Goal: Task Accomplishment & Management: Manage account settings

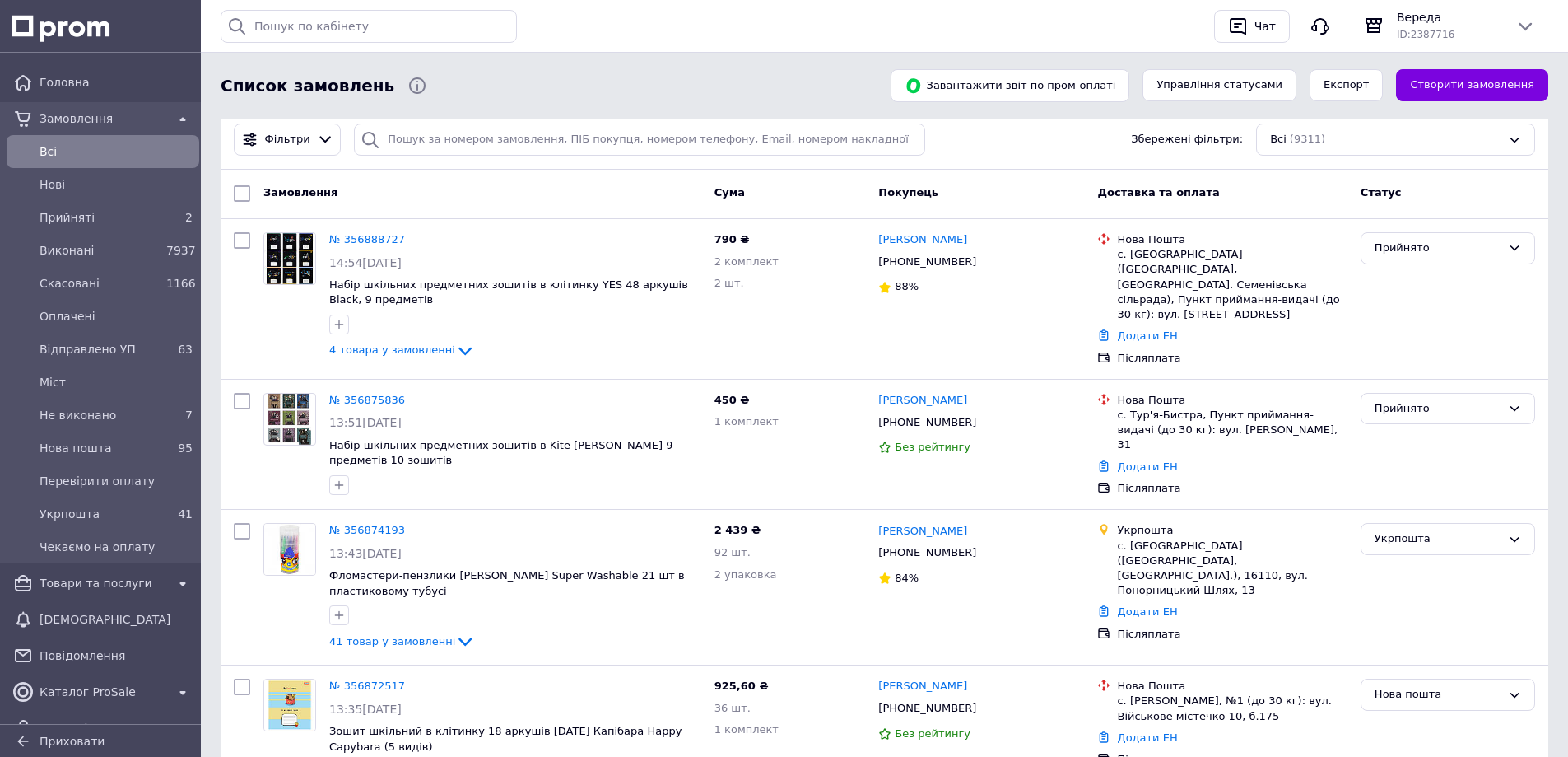
scroll to position [83, 0]
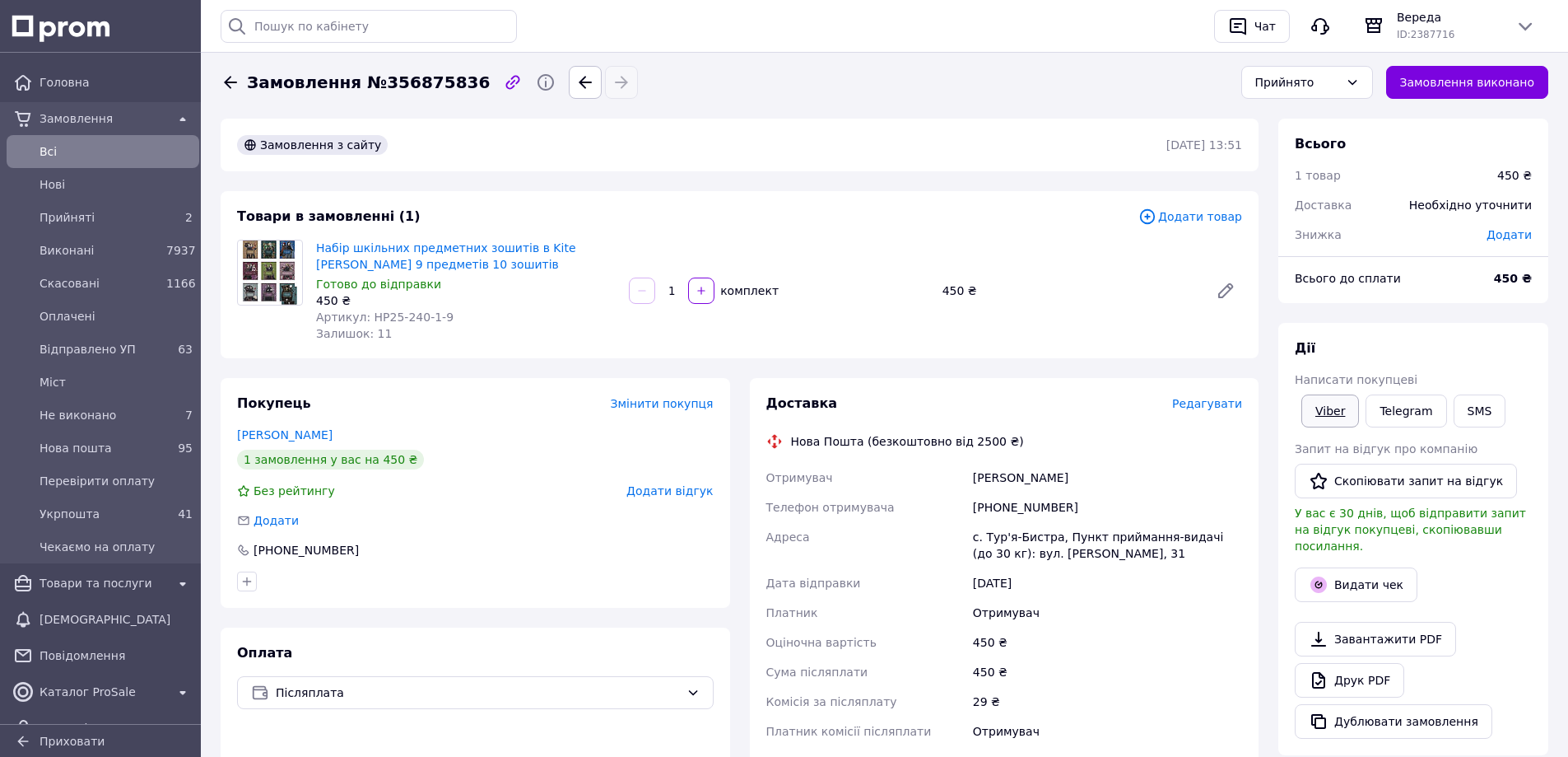
click at [1332, 409] on link "Viber" at bounding box center [1331, 411] width 58 height 33
click at [1340, 80] on div "Прийнято" at bounding box center [1298, 82] width 84 height 18
click at [1320, 224] on li "Нова пошта" at bounding box center [1307, 223] width 130 height 32
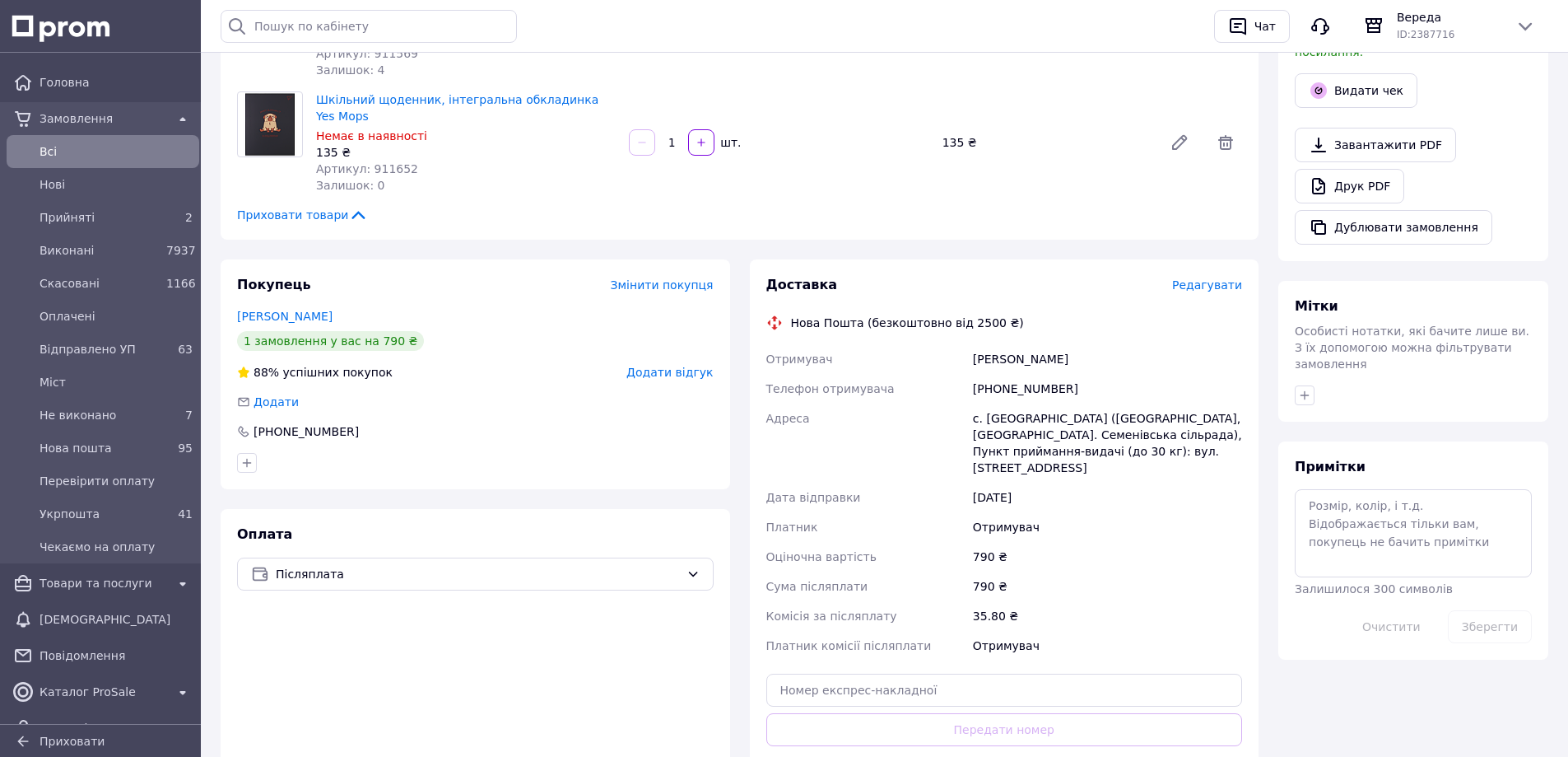
scroll to position [165, 0]
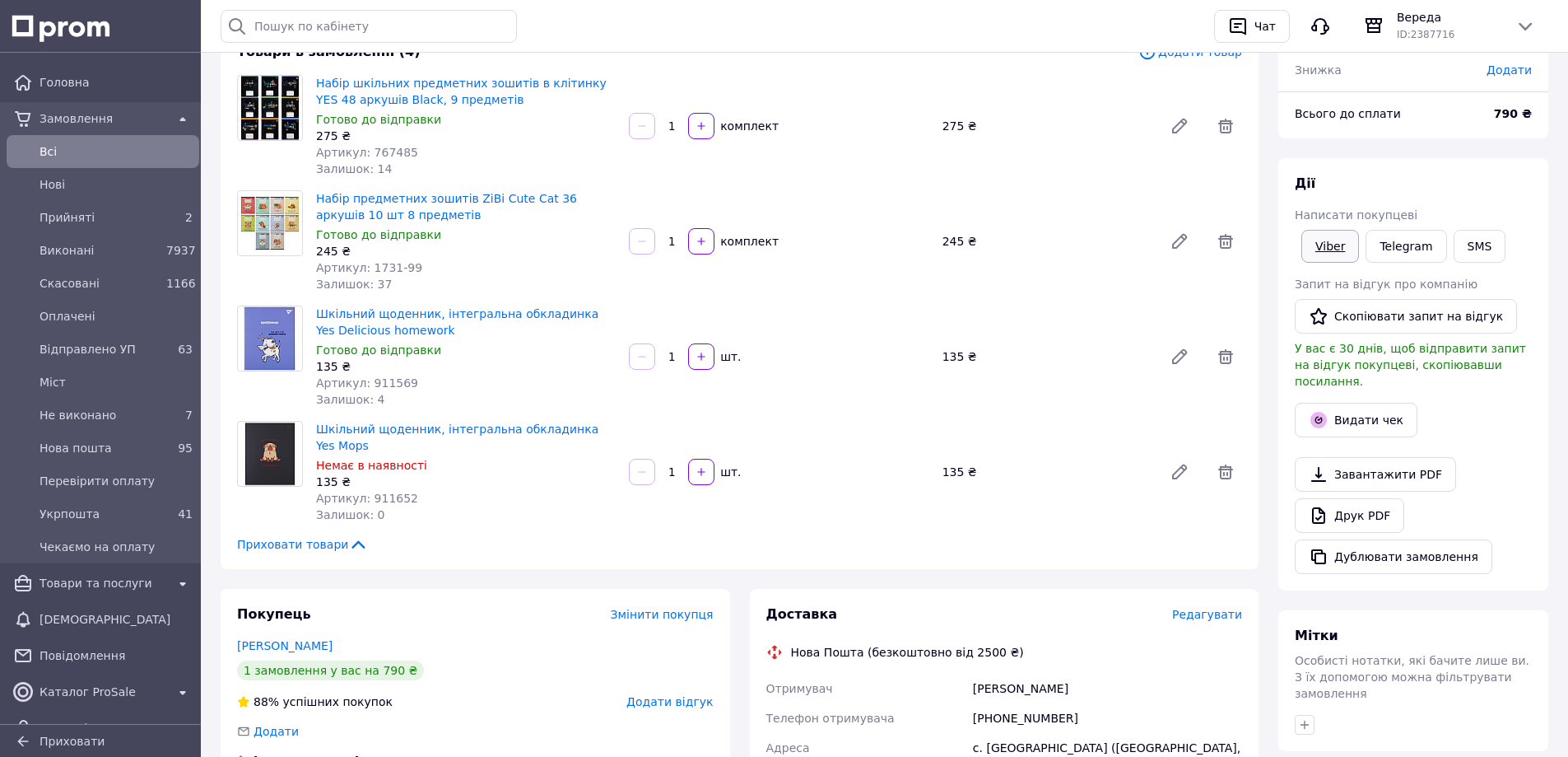
click at [1330, 246] on link "Viber" at bounding box center [1331, 247] width 58 height 33
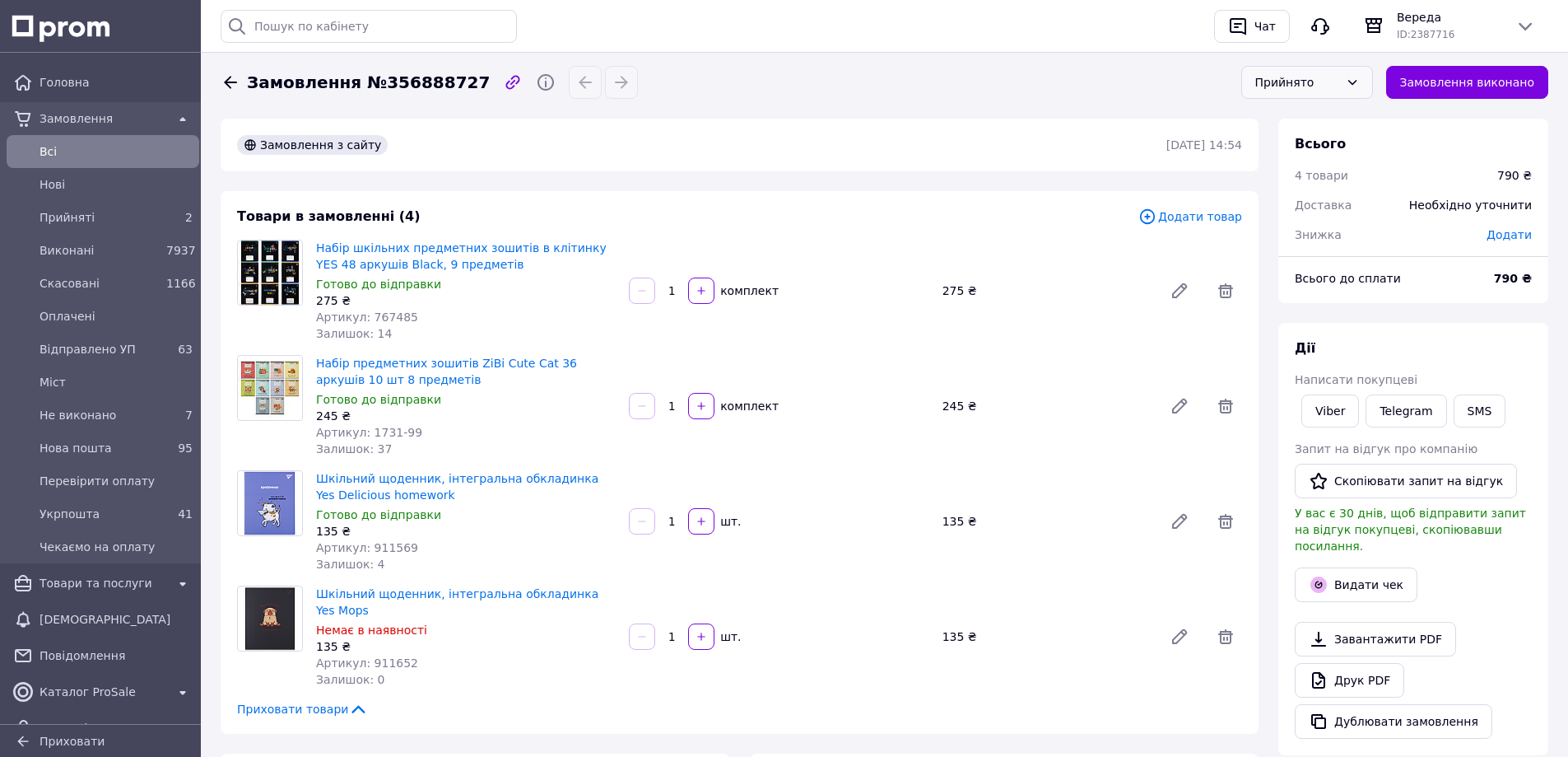
click at [1352, 83] on div "Прийнято" at bounding box center [1307, 83] width 132 height 33
click at [1314, 139] on li "Нова пошта" at bounding box center [1307, 141] width 130 height 32
click at [88, 209] on span "Прийняті" at bounding box center [99, 217] width 120 height 17
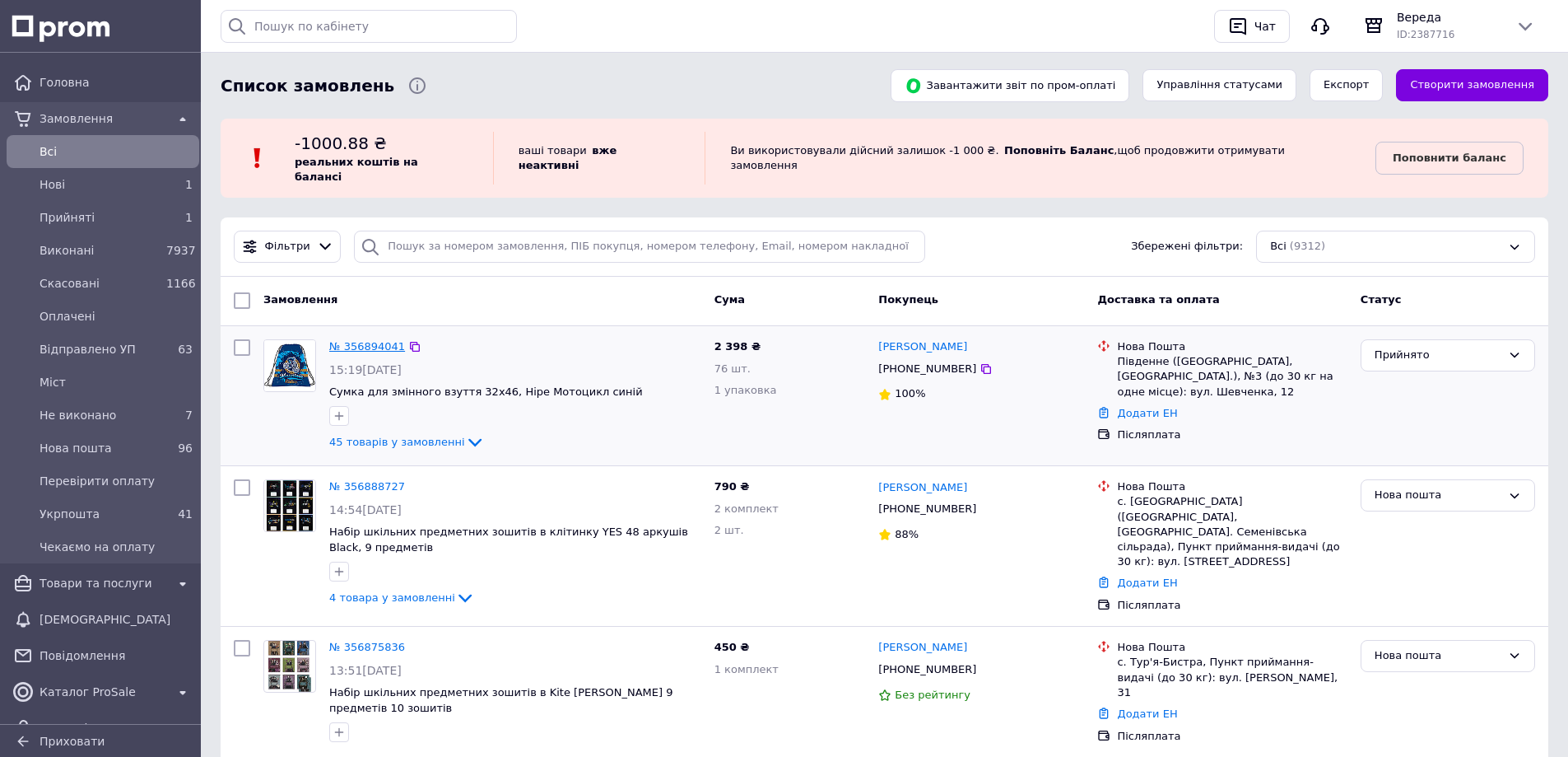
click at [362, 340] on link "№ 356894041" at bounding box center [367, 346] width 76 height 12
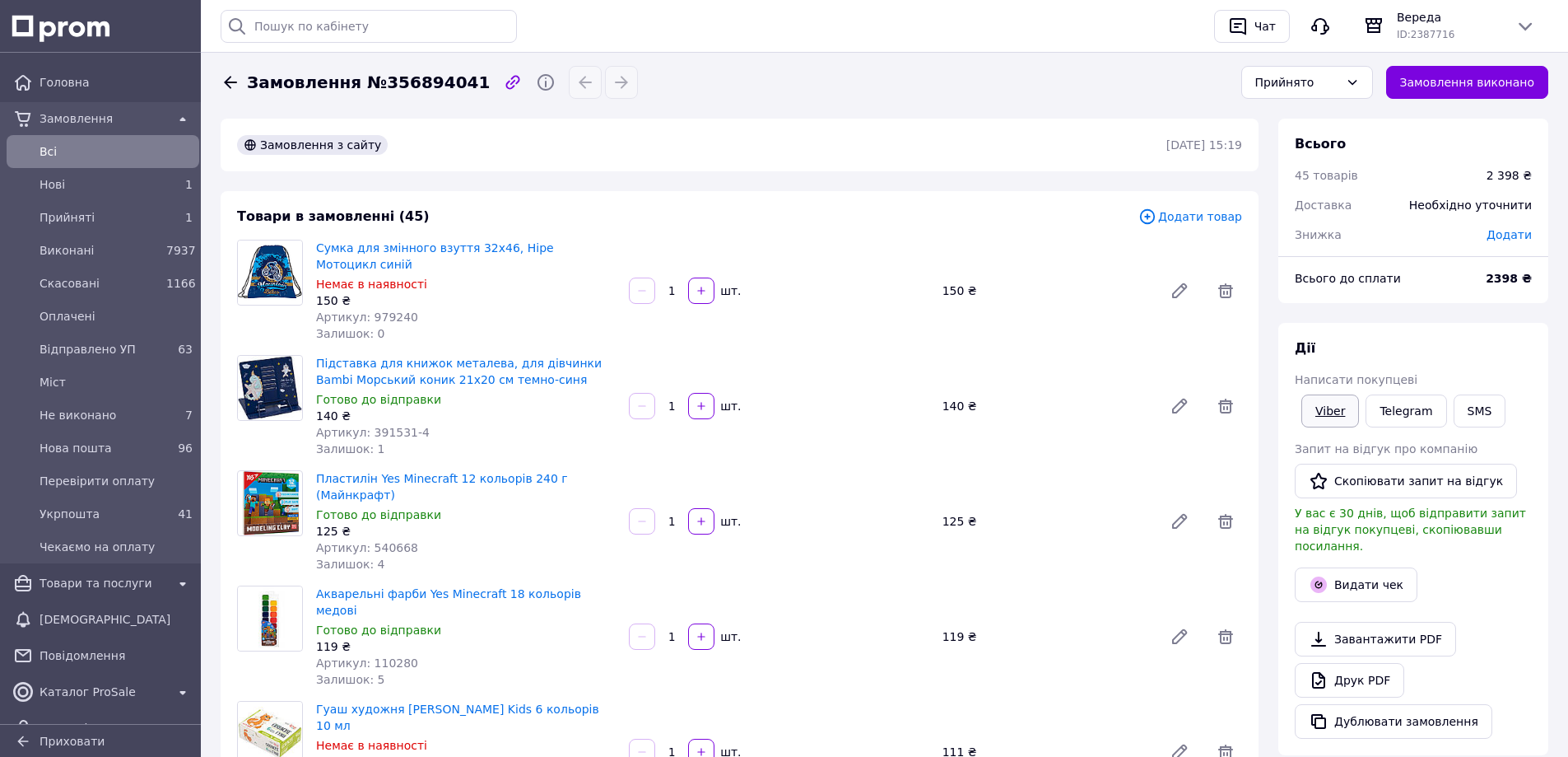
click at [1338, 408] on link "Viber" at bounding box center [1331, 411] width 58 height 33
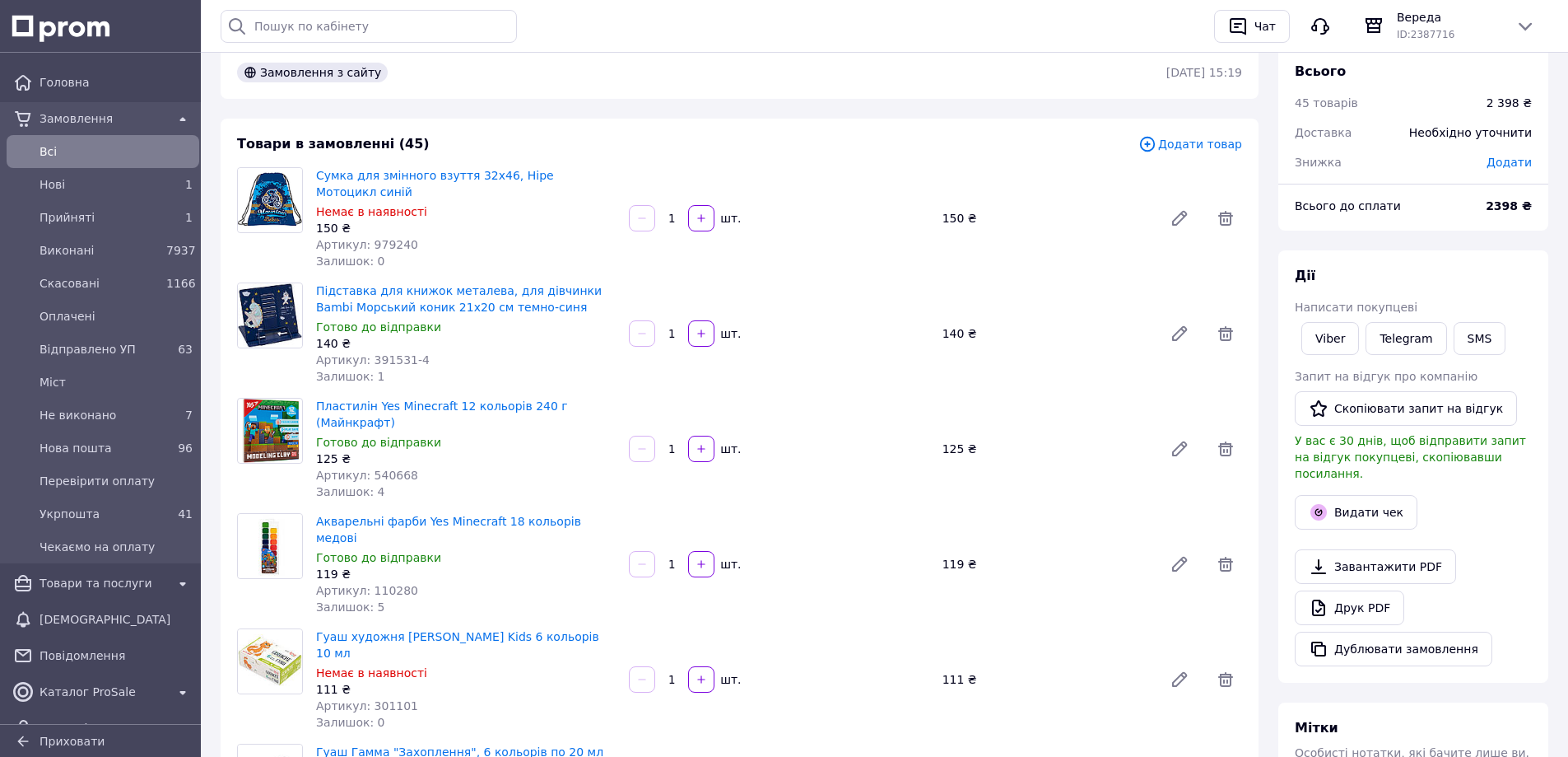
scroll to position [60, 0]
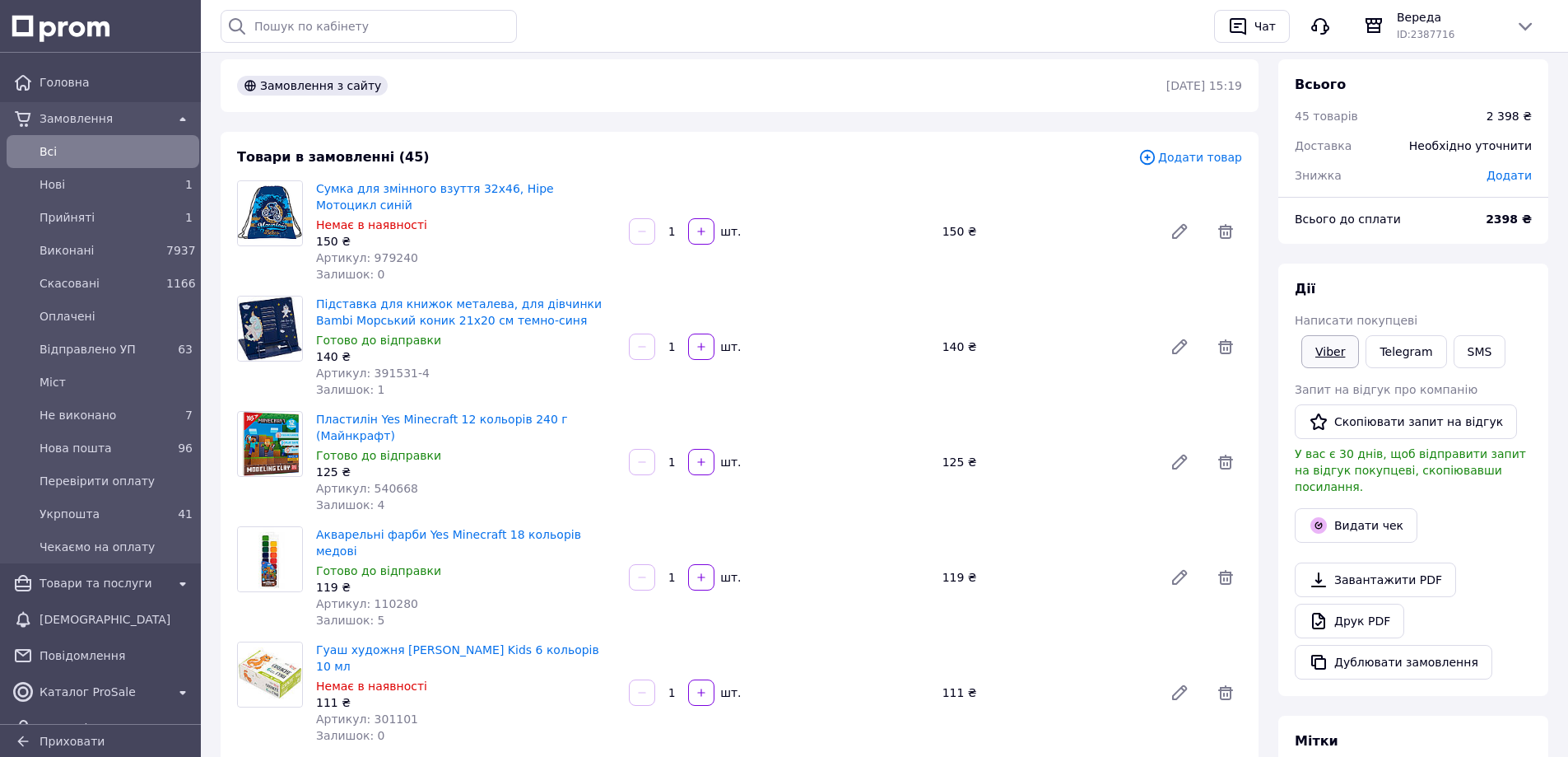
click at [1327, 350] on link "Viber" at bounding box center [1331, 352] width 58 height 33
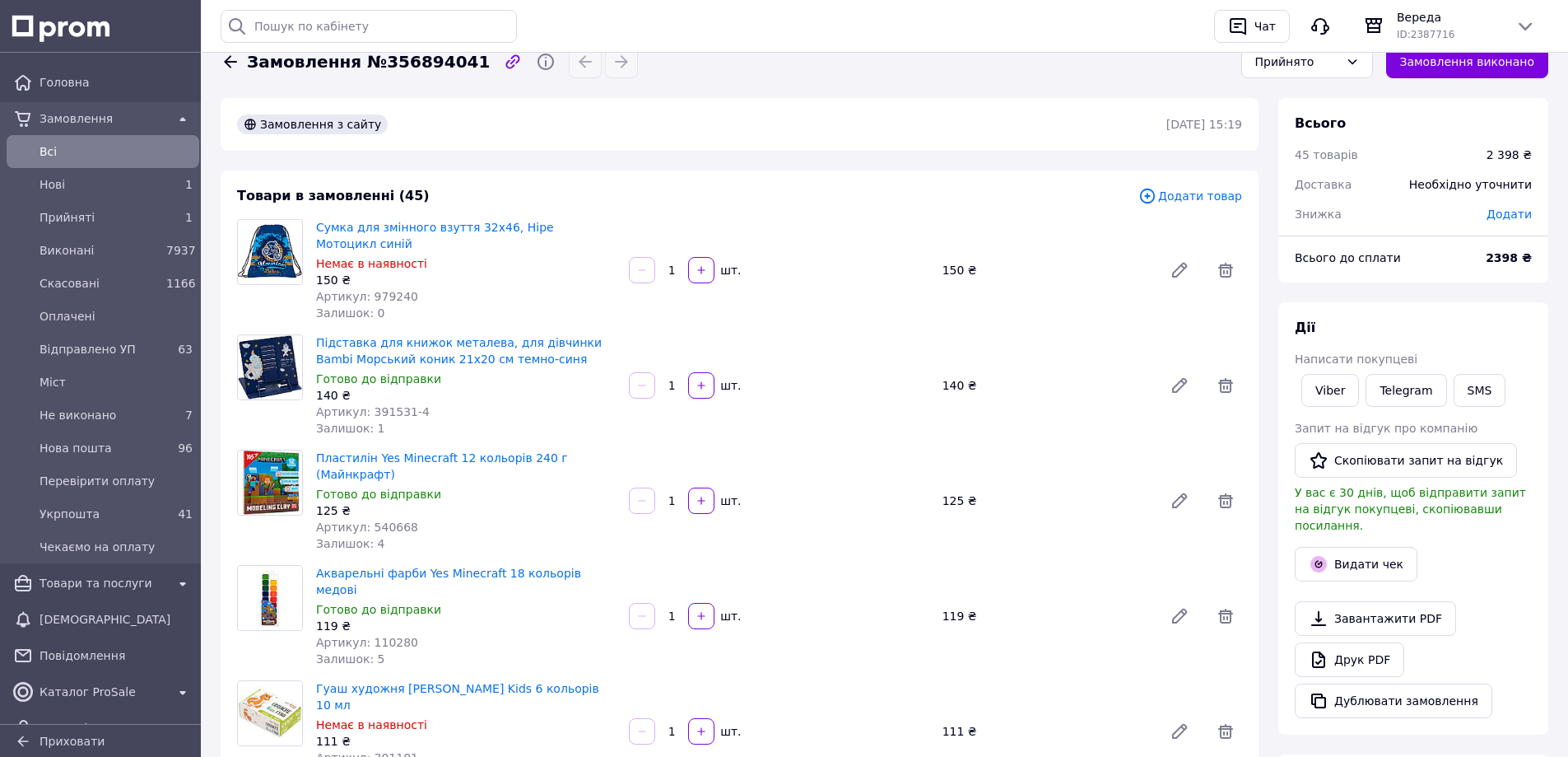
scroll to position [0, 0]
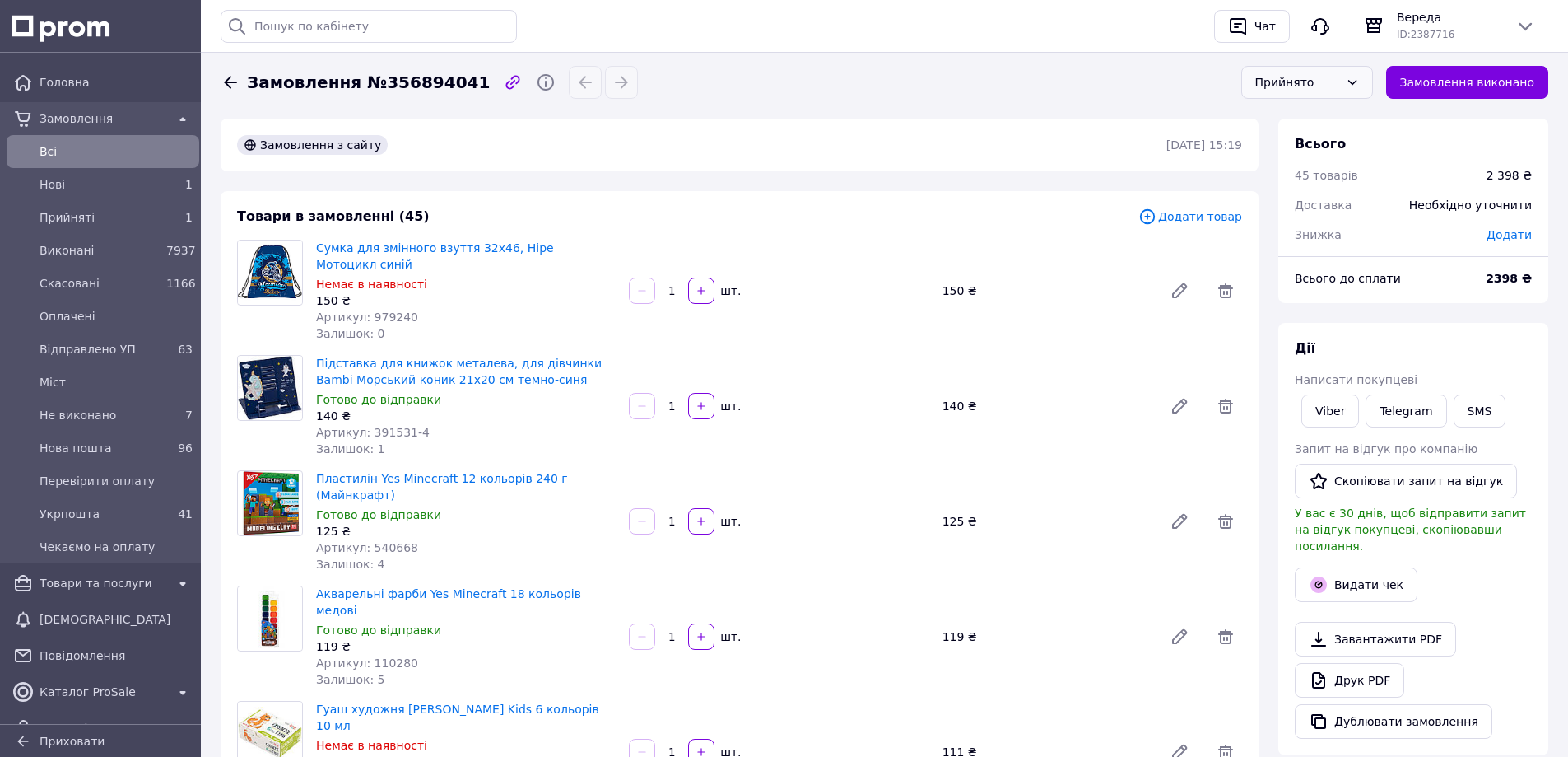
click at [1323, 83] on div "Прийнято" at bounding box center [1298, 82] width 84 height 18
click at [1316, 142] on li "Нова пошта" at bounding box center [1307, 141] width 130 height 32
